Goal: Task Accomplishment & Management: Use online tool/utility

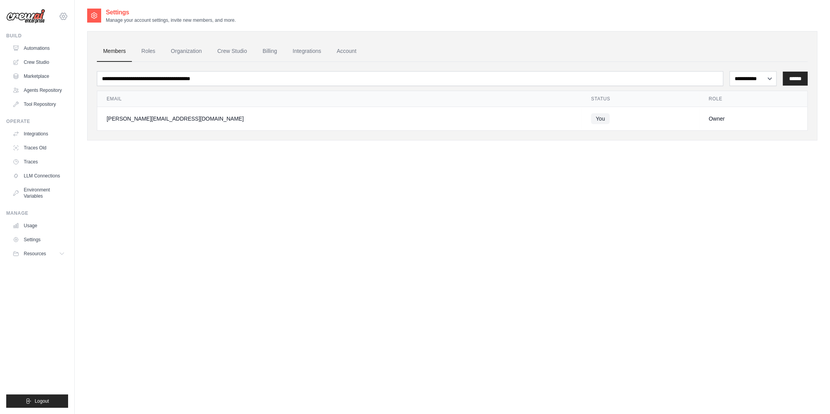
click at [63, 16] on icon at bounding box center [63, 16] width 9 height 9
click at [68, 65] on span "Lixil" at bounding box center [96, 64] width 61 height 8
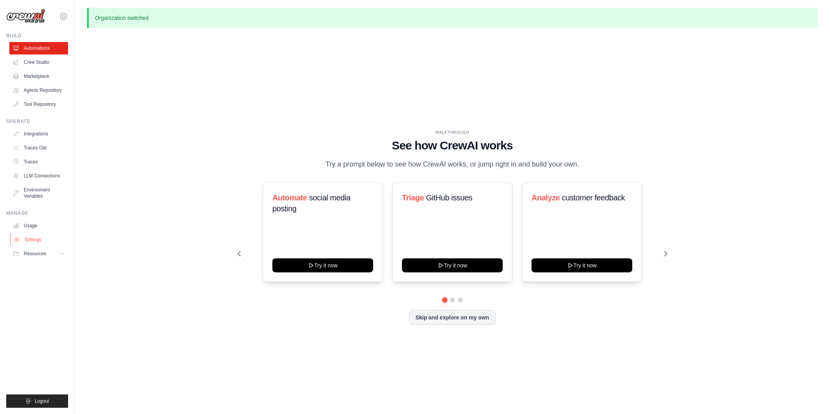
click at [38, 240] on link "Settings" at bounding box center [39, 239] width 59 height 12
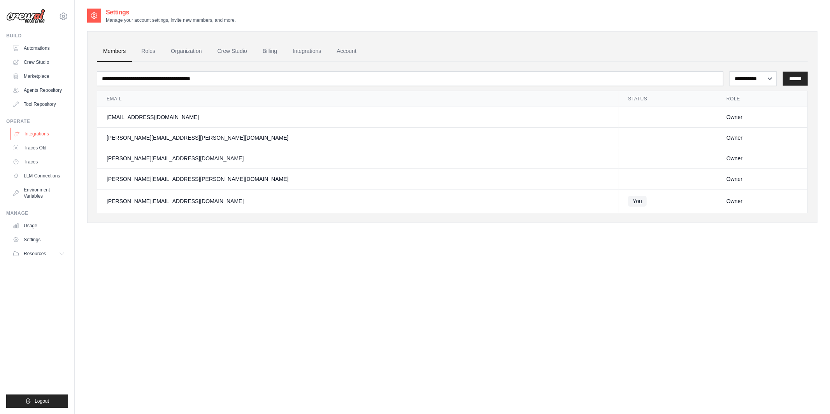
click at [34, 134] on link "Integrations" at bounding box center [39, 134] width 59 height 12
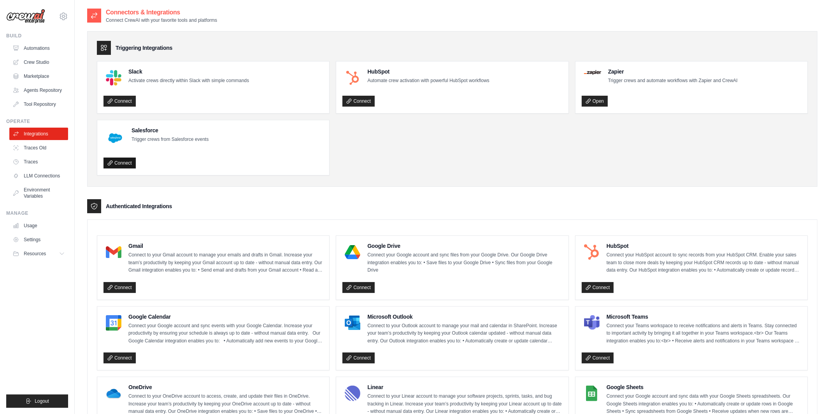
click at [116, 164] on link "Connect" at bounding box center [119, 163] width 32 height 11
click at [181, 155] on div "Connect" at bounding box center [212, 161] width 219 height 14
click at [122, 167] on link "Connect" at bounding box center [119, 163] width 32 height 11
click at [504, 213] on div "Authenticated Integrations" at bounding box center [452, 206] width 730 height 14
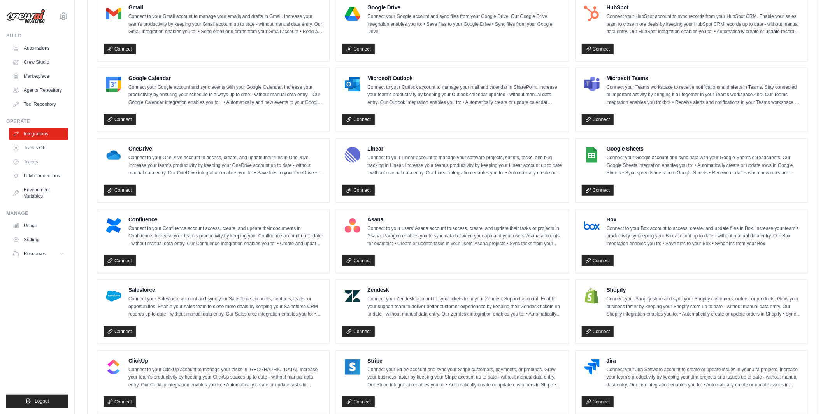
scroll to position [239, 0]
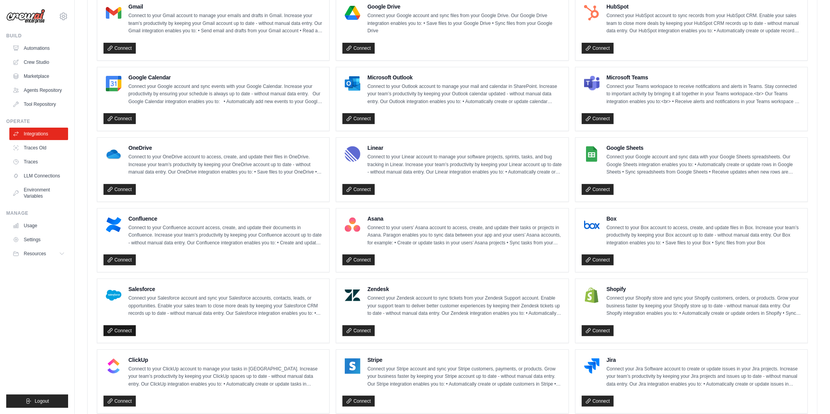
click at [124, 334] on link "Connect" at bounding box center [119, 330] width 32 height 11
